Goal: Transaction & Acquisition: Obtain resource

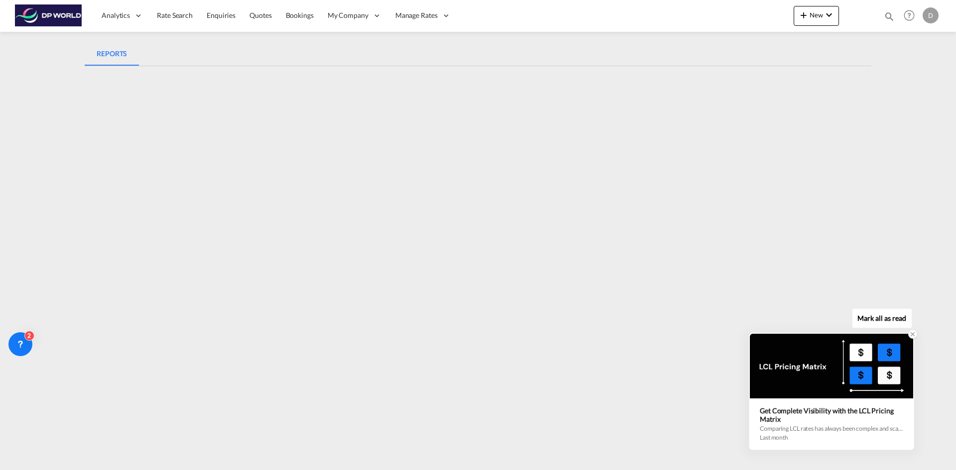
click at [872, 371] on div at bounding box center [830, 366] width 163 height 65
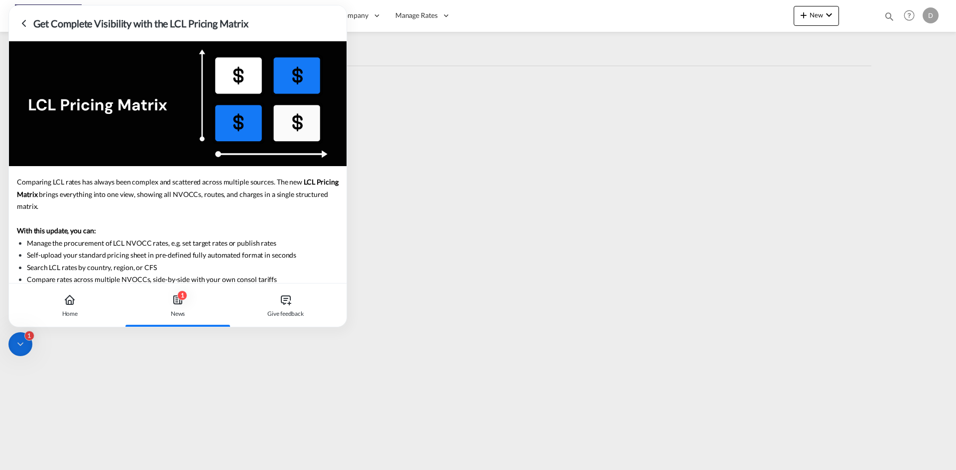
click at [188, 299] on div "1 News" at bounding box center [177, 306] width 101 height 44
drag, startPoint x: 57, startPoint y: 180, endPoint x: 216, endPoint y: 183, distance: 158.8
click at [216, 183] on span "Comparing LCL rates has always been complex and scattered across multiple sourc…" at bounding box center [159, 182] width 285 height 8
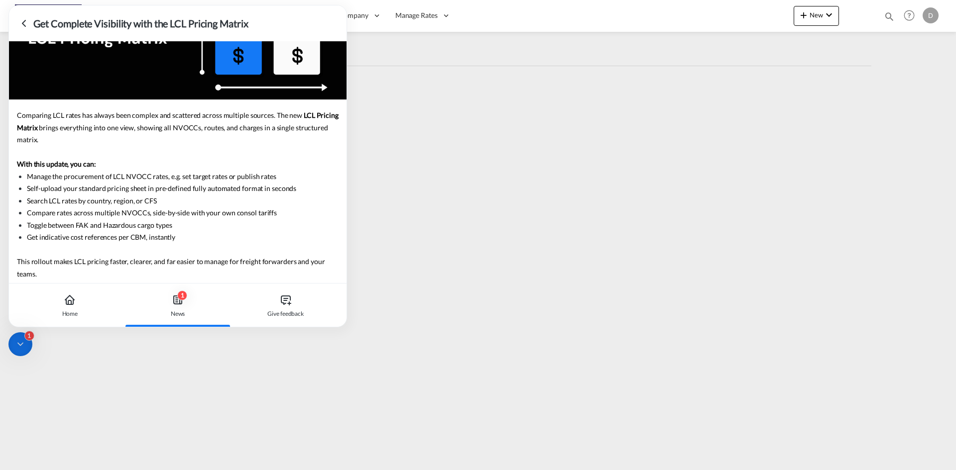
scroll to position [105, 0]
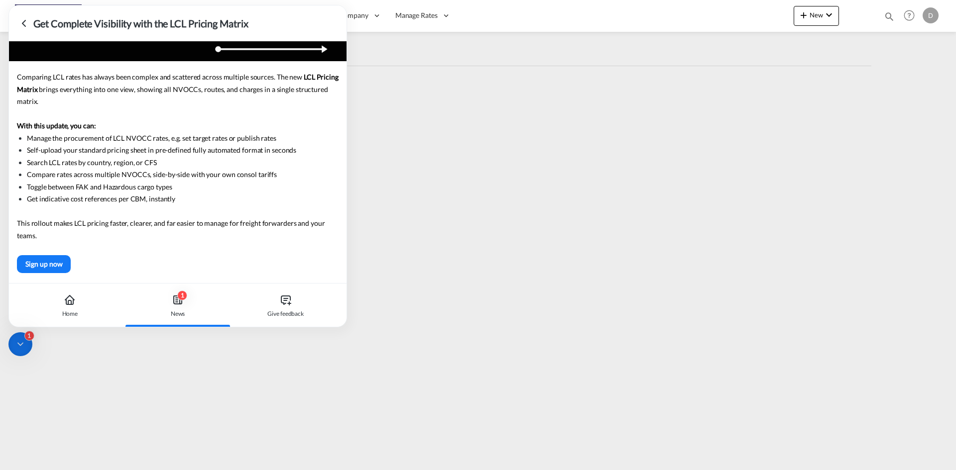
click at [170, 315] on div "1 News" at bounding box center [177, 306] width 101 height 44
click at [12, 339] on div "1" at bounding box center [20, 344] width 24 height 24
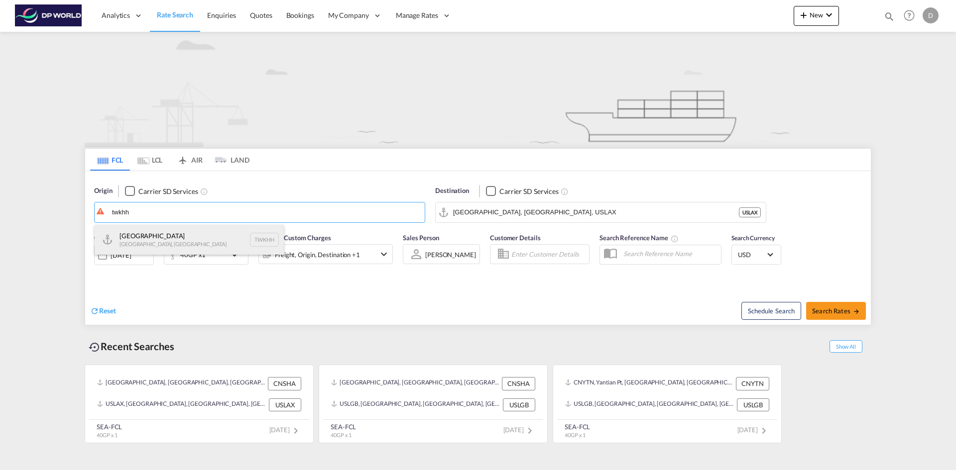
click at [208, 230] on div "[GEOGRAPHIC_DATA] [GEOGRAPHIC_DATA], Province of [GEOGRAPHIC_DATA] TWKHH" at bounding box center [189, 240] width 189 height 30
type input "[GEOGRAPHIC_DATA], TWKHH"
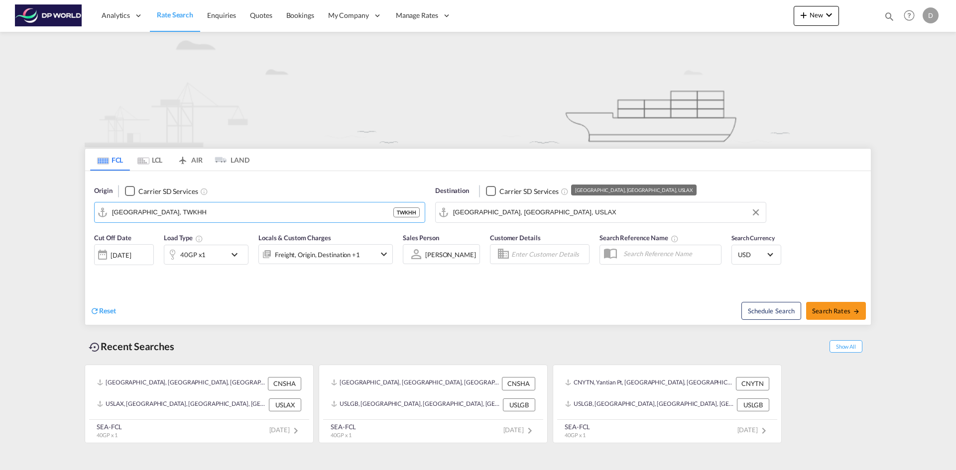
click at [463, 207] on input "[GEOGRAPHIC_DATA], [GEOGRAPHIC_DATA], USLAX" at bounding box center [607, 212] width 308 height 15
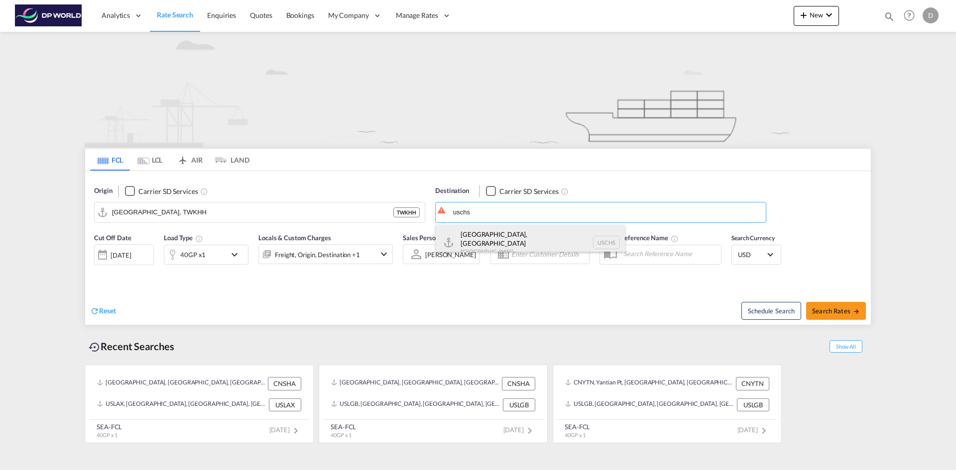
click at [507, 234] on div "[GEOGRAPHIC_DATA], [GEOGRAPHIC_DATA] [GEOGRAPHIC_DATA] USCHS" at bounding box center [529, 243] width 189 height 36
type input "[GEOGRAPHIC_DATA], [GEOGRAPHIC_DATA], USCHS"
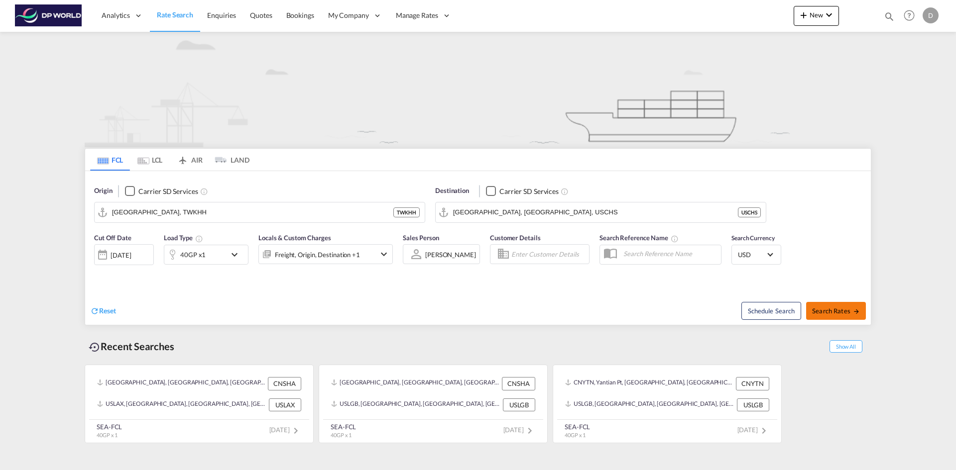
click at [824, 306] on button "Search Rates" at bounding box center [836, 311] width 60 height 18
type input "TWKHH to USCHS / [DATE]"
